Goal: Find specific page/section: Find specific page/section

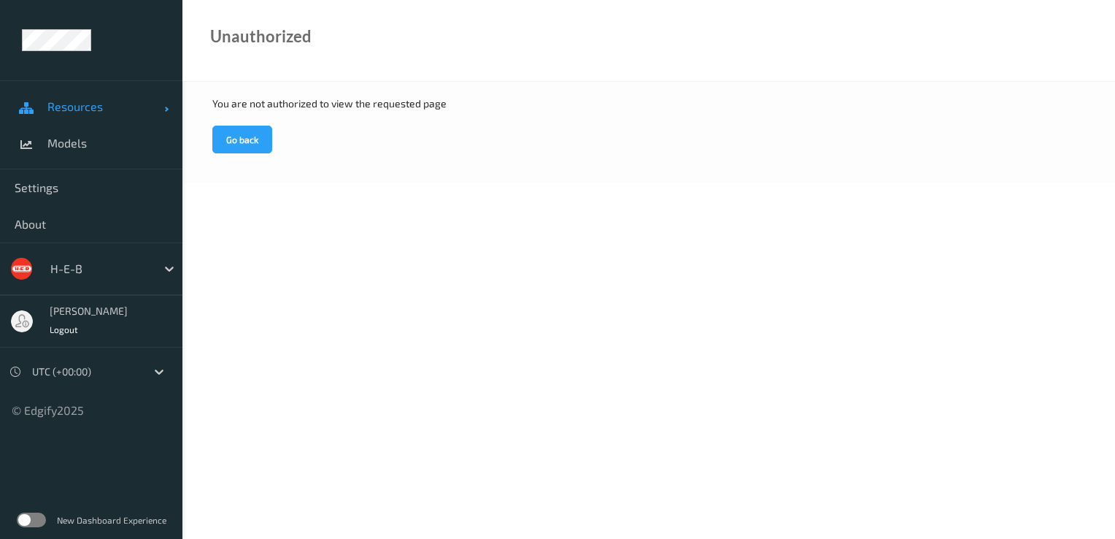
click at [101, 99] on span "Resources" at bounding box center [105, 106] width 117 height 15
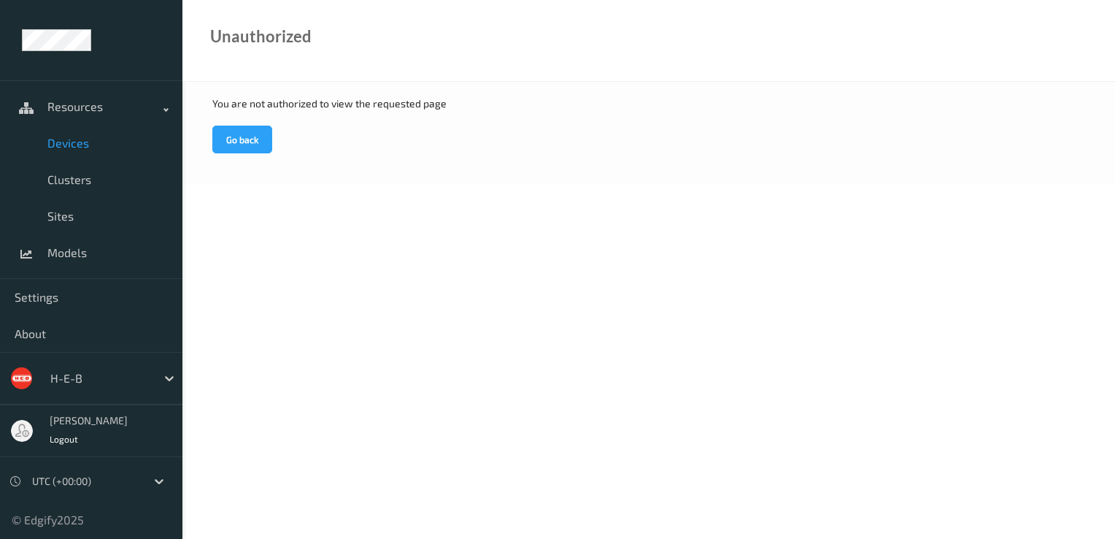
click at [76, 144] on span "Devices" at bounding box center [107, 143] width 120 height 15
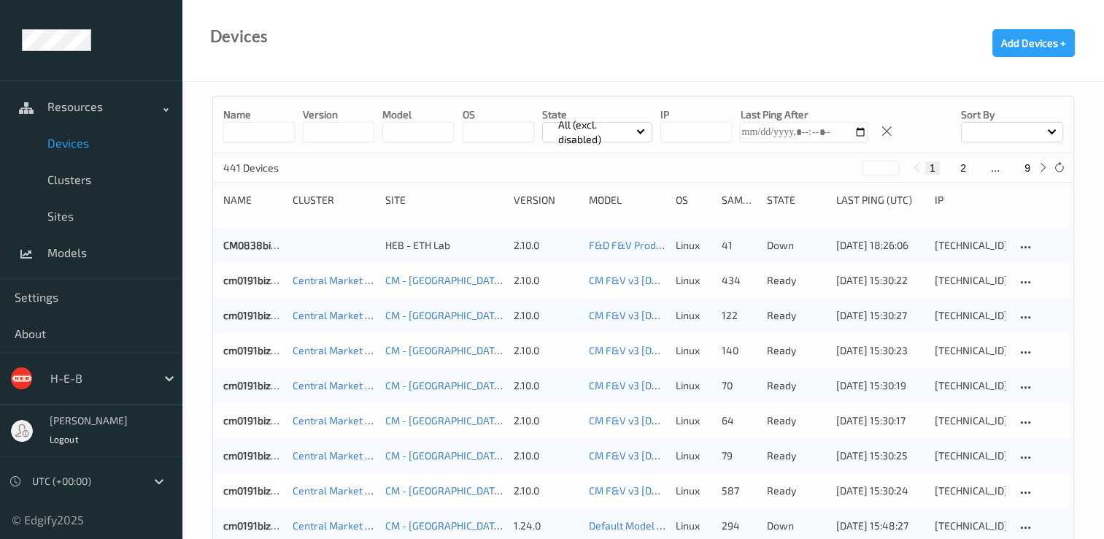
click at [1047, 131] on div at bounding box center [1012, 132] width 102 height 20
click at [1016, 159] on p "Name" at bounding box center [1012, 166] width 101 height 26
click at [963, 162] on button "2" at bounding box center [963, 167] width 15 height 13
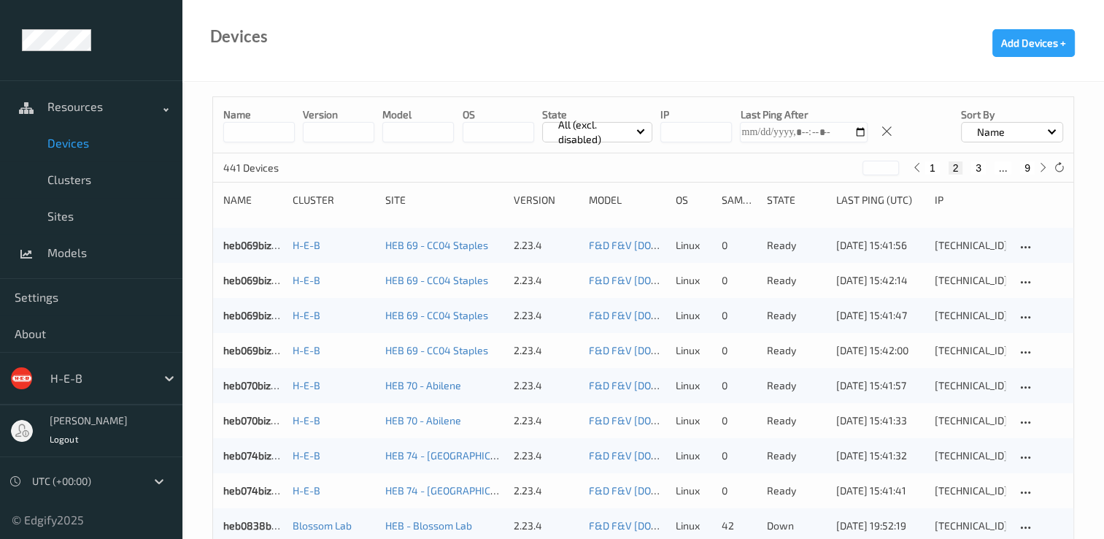
click at [978, 162] on button "3" at bounding box center [978, 167] width 15 height 13
type input "*"
